Goal: Check status: Check status

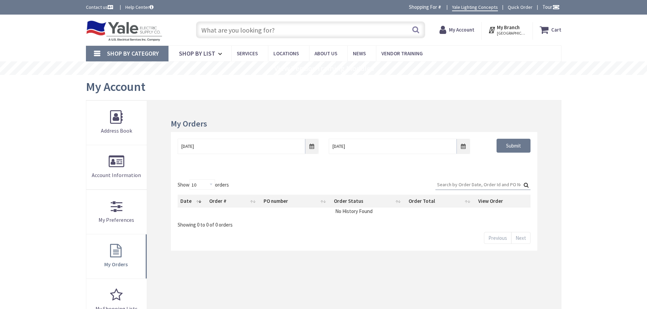
click at [456, 184] on input "Search:" at bounding box center [482, 185] width 95 height 10
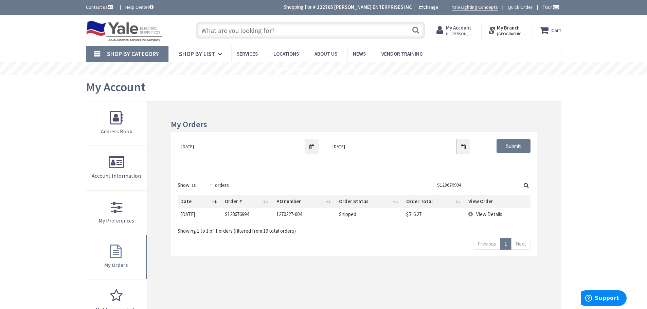
type input "S128676994"
click at [488, 214] on span "View Details" at bounding box center [489, 214] width 26 height 6
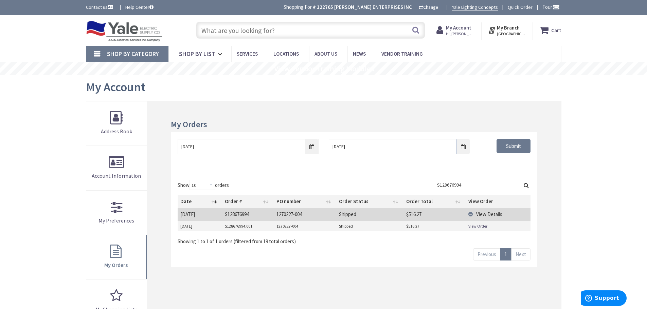
click at [480, 227] on link "View Order" at bounding box center [477, 226] width 19 height 6
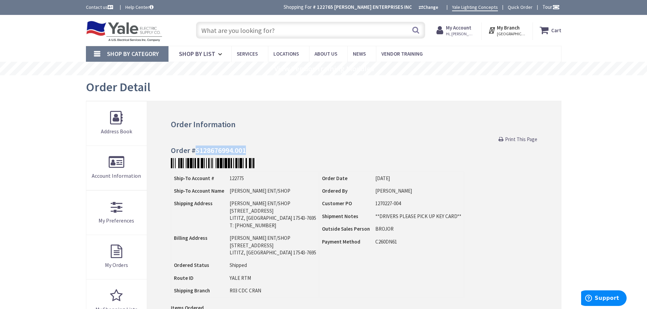
drag, startPoint x: 246, startPoint y: 151, endPoint x: 196, endPoint y: 151, distance: 49.9
click at [196, 151] on h4 "Order #S128676994.001" at bounding box center [354, 150] width 366 height 8
copy h4 "S128676994.001"
